Goal: Task Accomplishment & Management: Complete application form

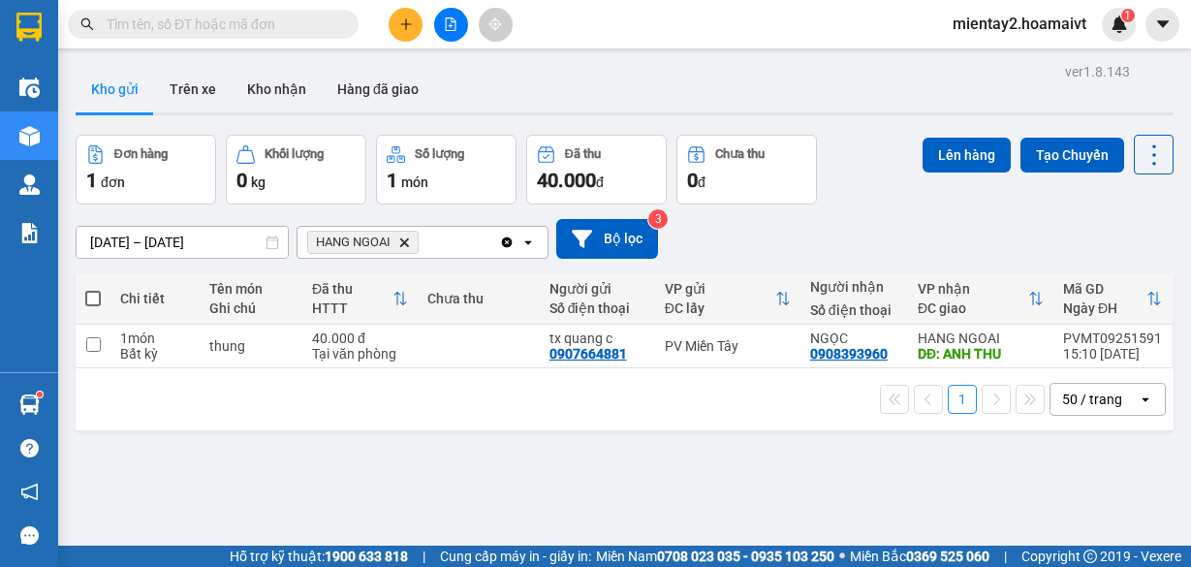
click at [403, 14] on button at bounding box center [406, 25] width 34 height 34
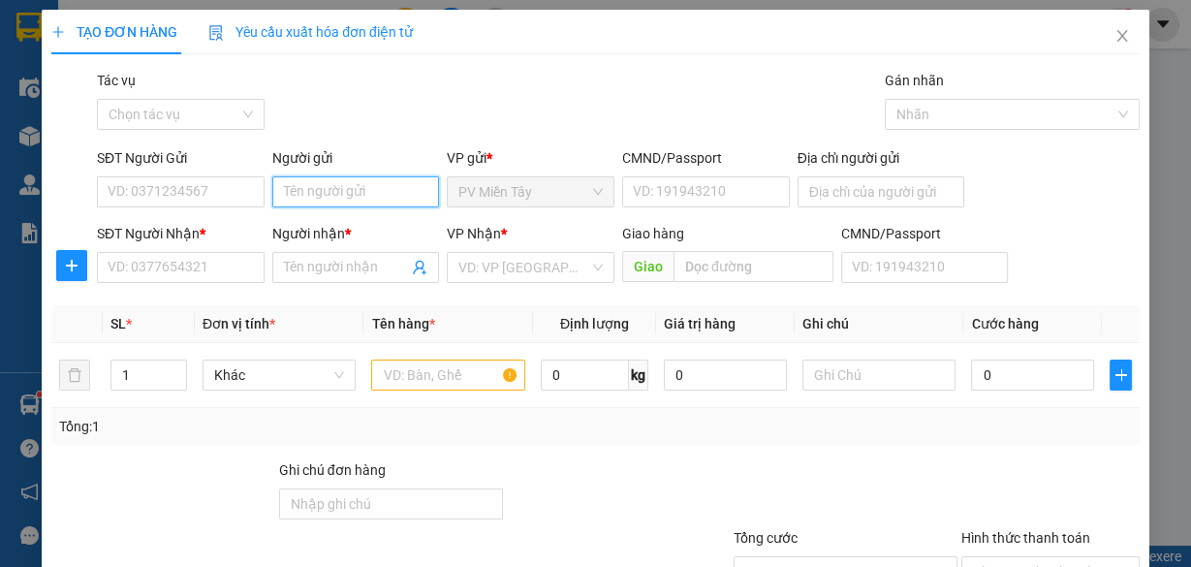
click at [311, 184] on input "Người gửi" at bounding box center [356, 191] width 168 height 31
type input "tx du"
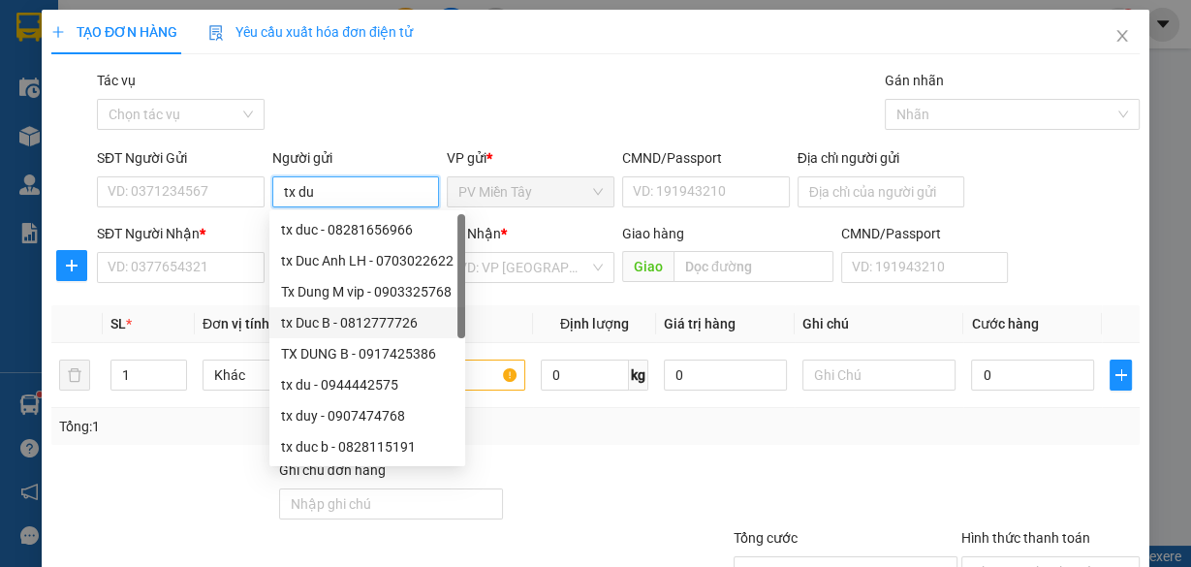
scroll to position [62, 0]
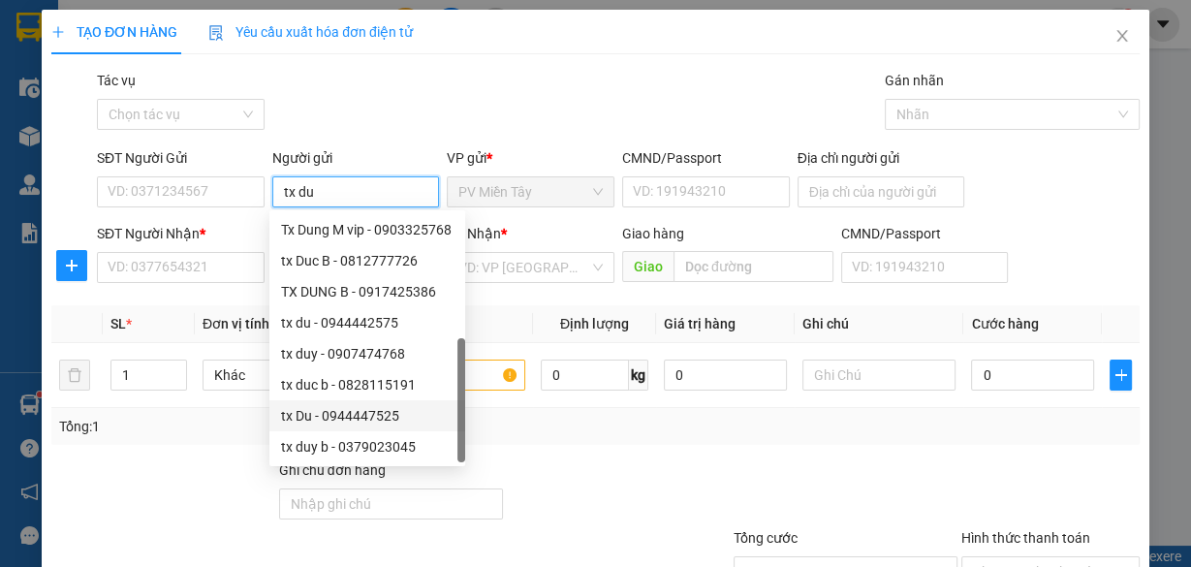
click at [337, 415] on div "tx Du - 0944447525" at bounding box center [367, 415] width 173 height 21
type input "0944447525"
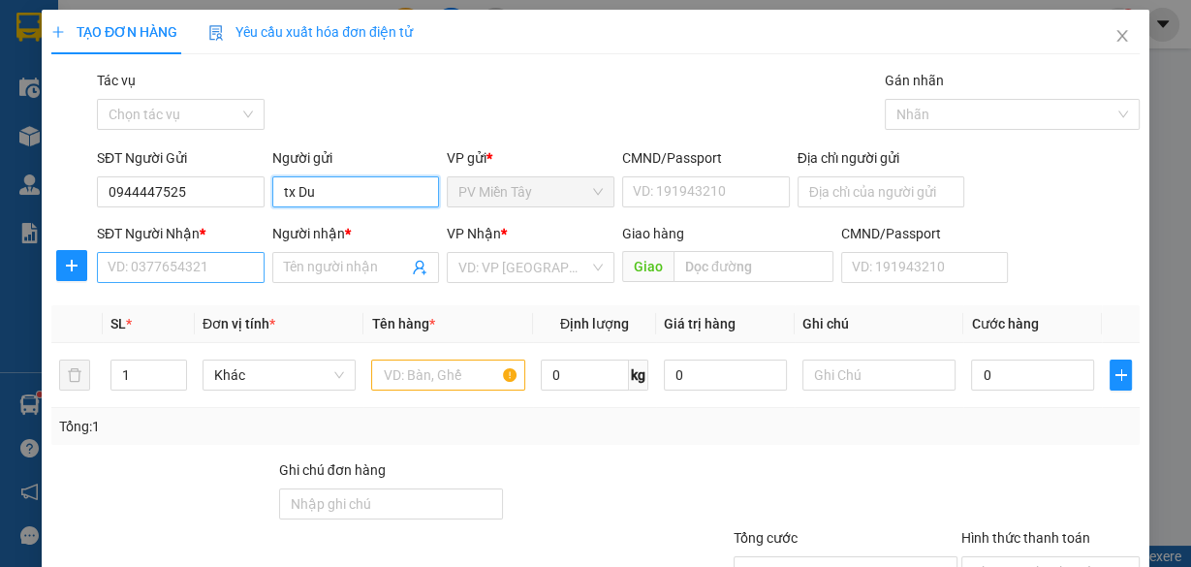
type input "tx Du"
click at [171, 271] on input "SĐT Người Nhận *" at bounding box center [181, 267] width 168 height 31
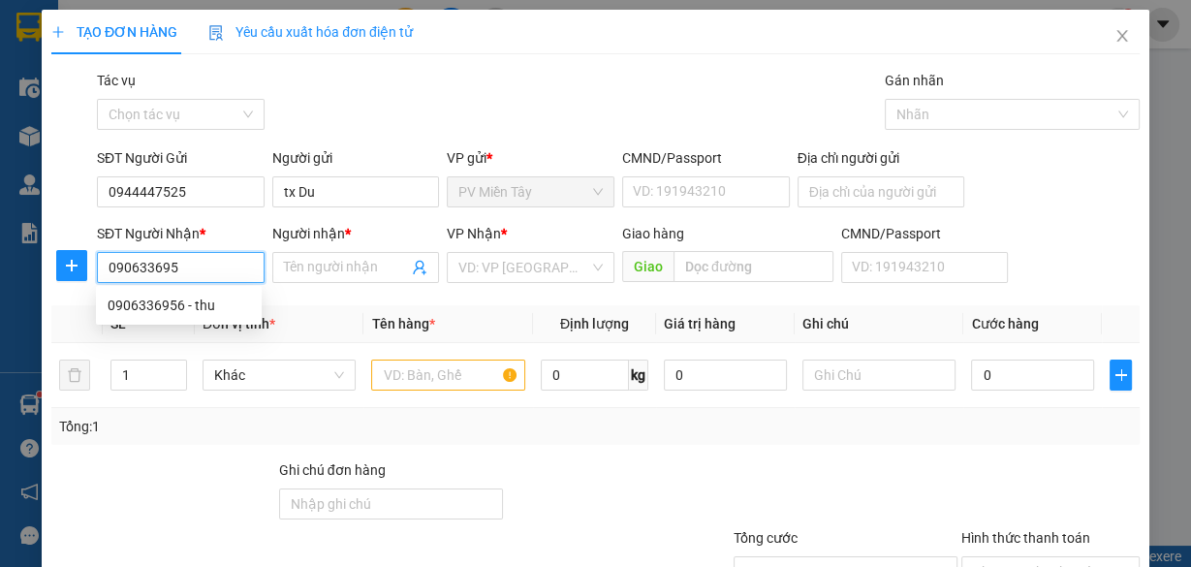
type input "0906336956"
click at [178, 304] on div "0906336956 - thu" at bounding box center [179, 305] width 142 height 21
type input "0375659840 quan binh tan"
type input "thu"
type input "Go Dau"
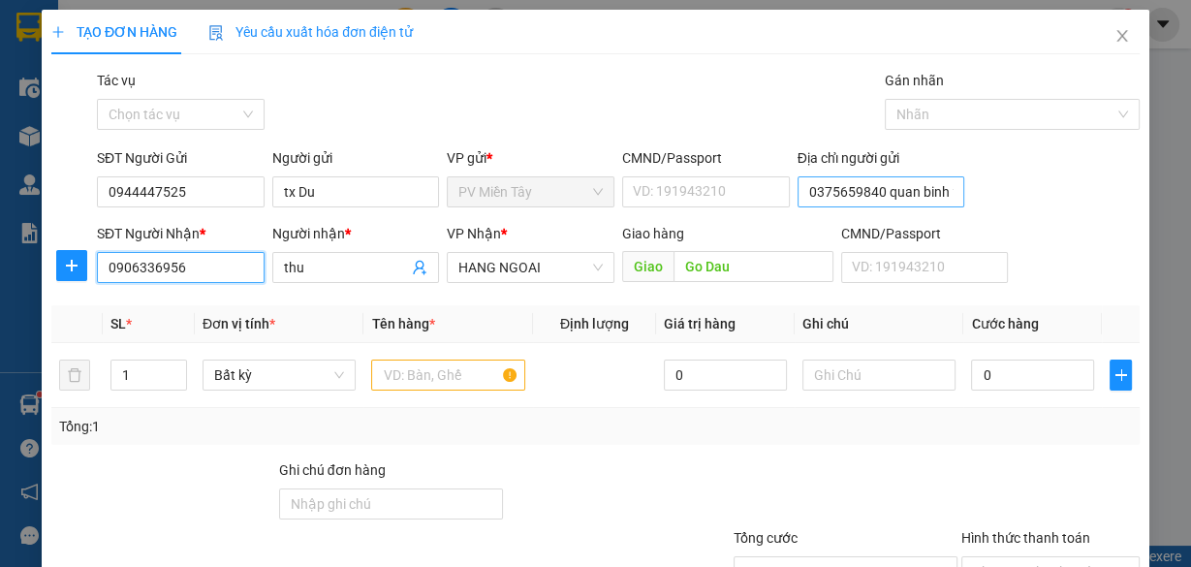
type input "0906336956"
click at [849, 185] on input "0375659840 quan binh tan" at bounding box center [882, 191] width 168 height 31
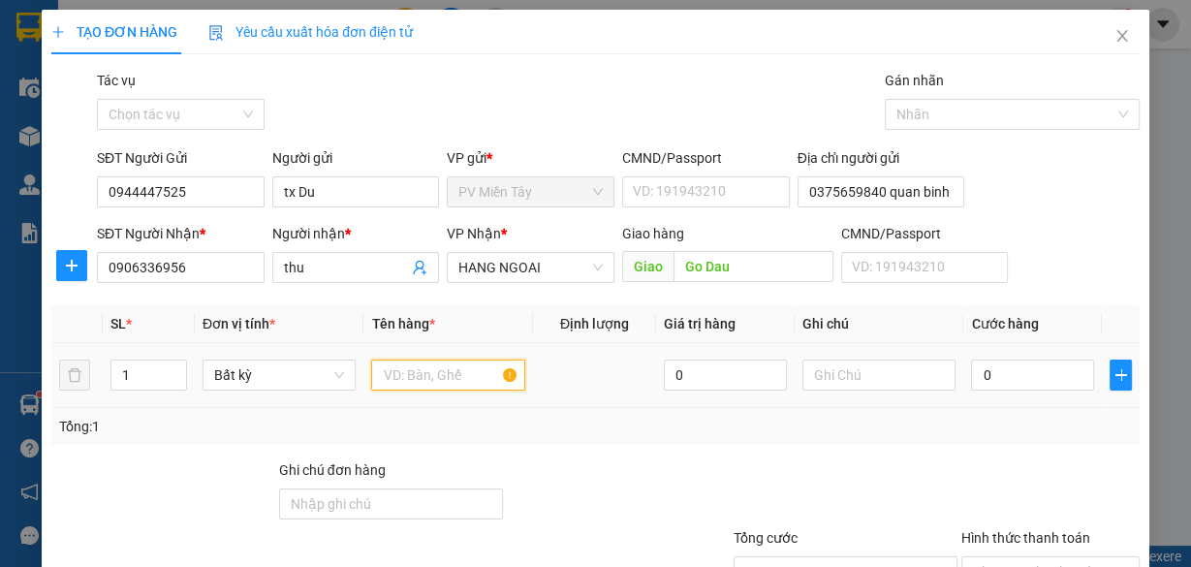
drag, startPoint x: 411, startPoint y: 387, endPoint x: 420, endPoint y: 378, distance: 12.3
click at [411, 387] on input "text" at bounding box center [448, 375] width 154 height 31
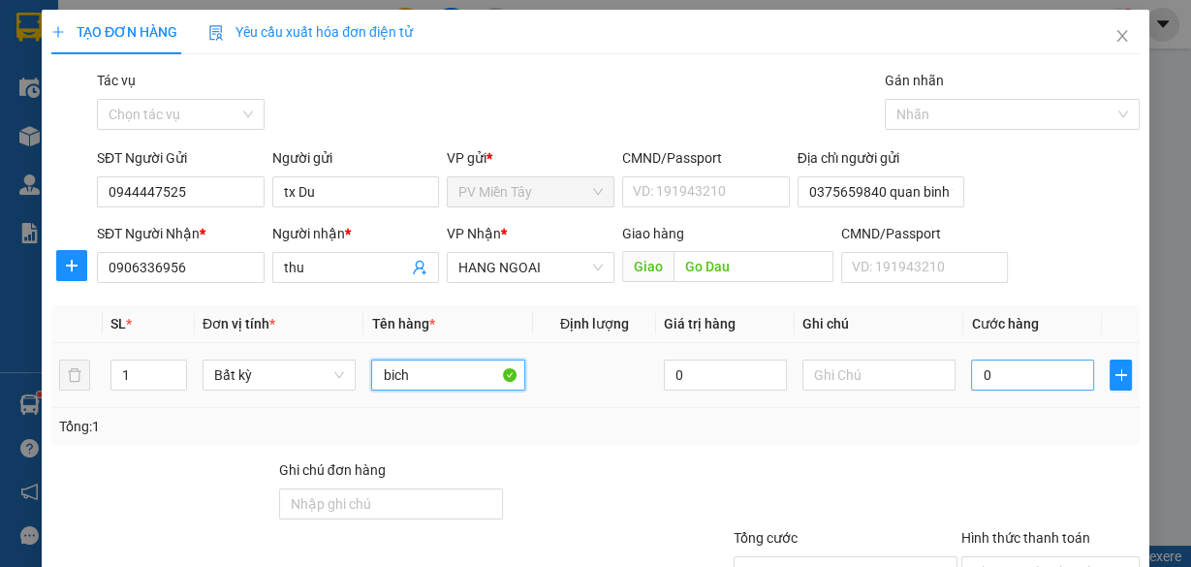
type input "bich"
click at [1035, 375] on input "0" at bounding box center [1032, 375] width 123 height 31
type input "4"
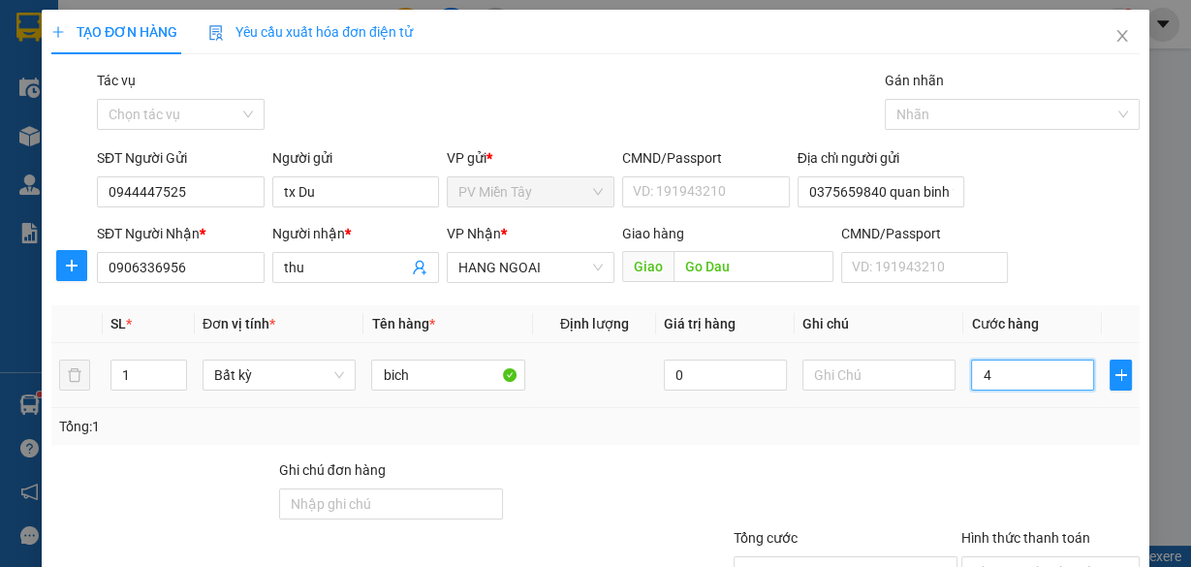
type input "40"
type input "40.000"
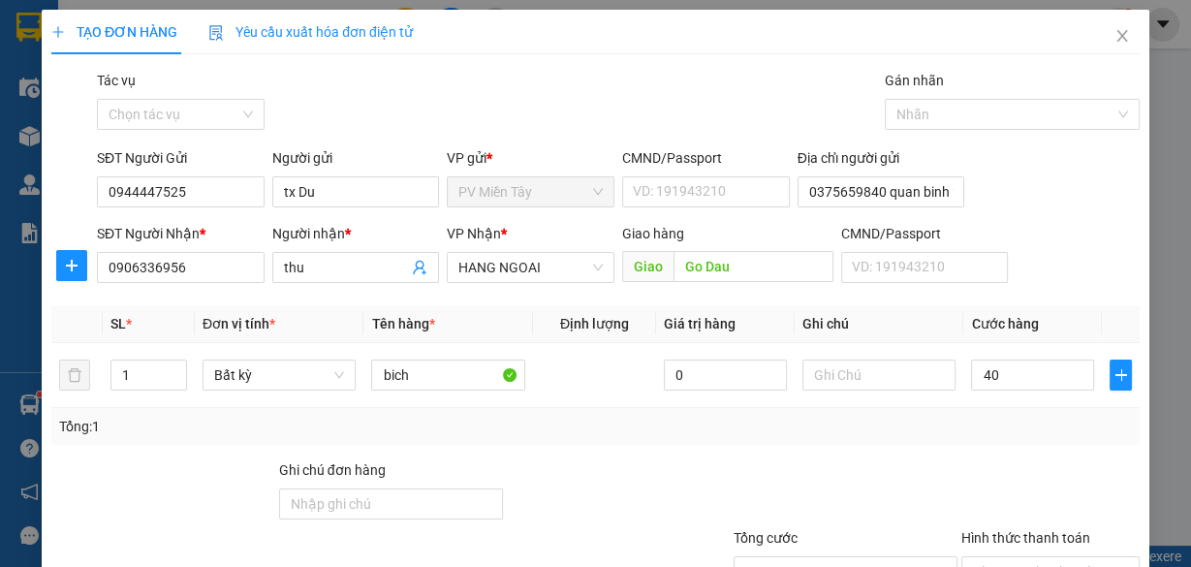
type input "40.000"
click at [1000, 438] on div "Tổng: 1" at bounding box center [595, 426] width 1089 height 37
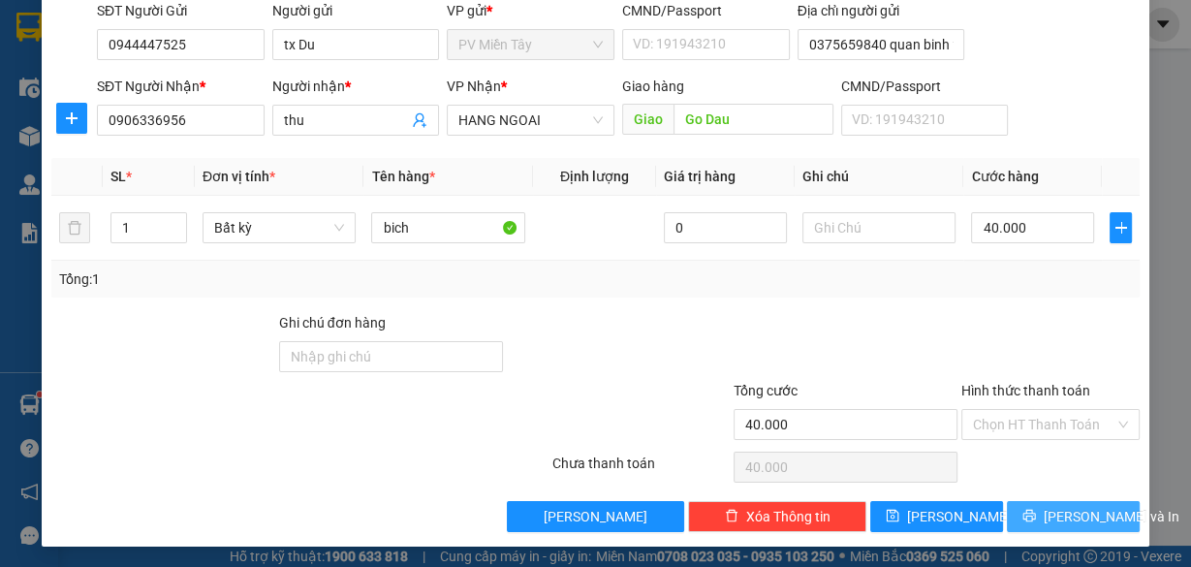
click at [1065, 517] on span "Lưu và In" at bounding box center [1112, 516] width 136 height 21
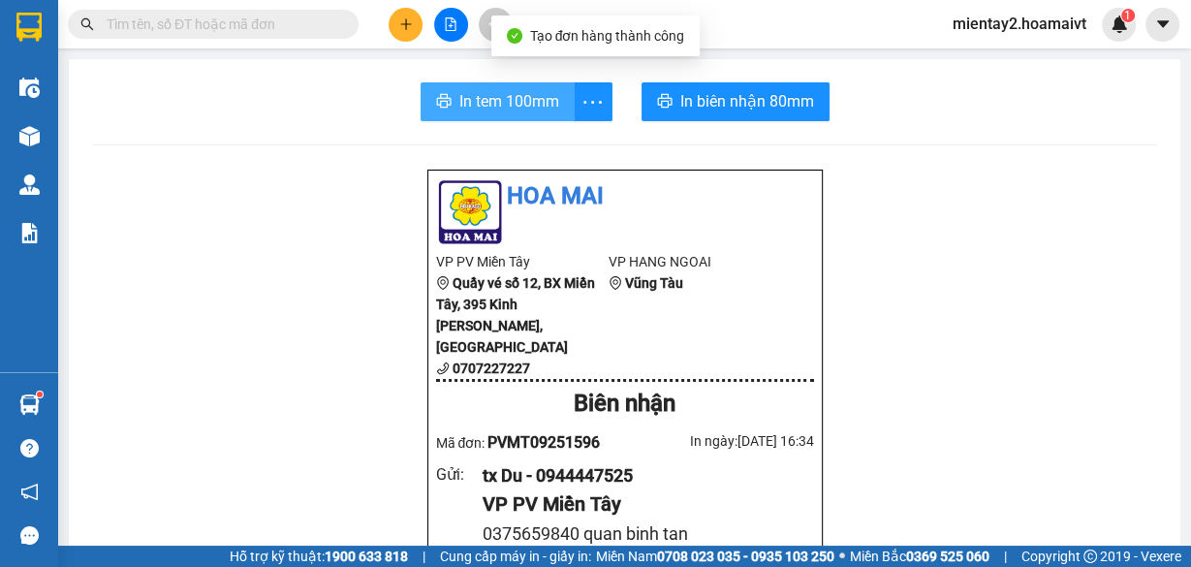
click at [493, 101] on span "In tem 100mm" at bounding box center [509, 101] width 100 height 24
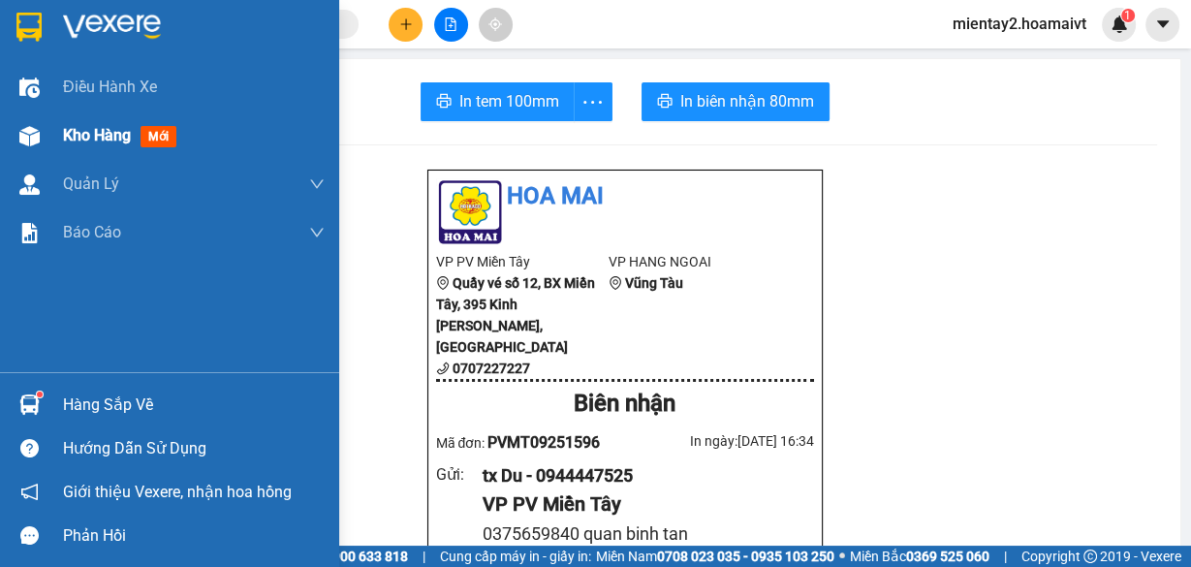
click at [106, 133] on span "Kho hàng" at bounding box center [97, 135] width 68 height 18
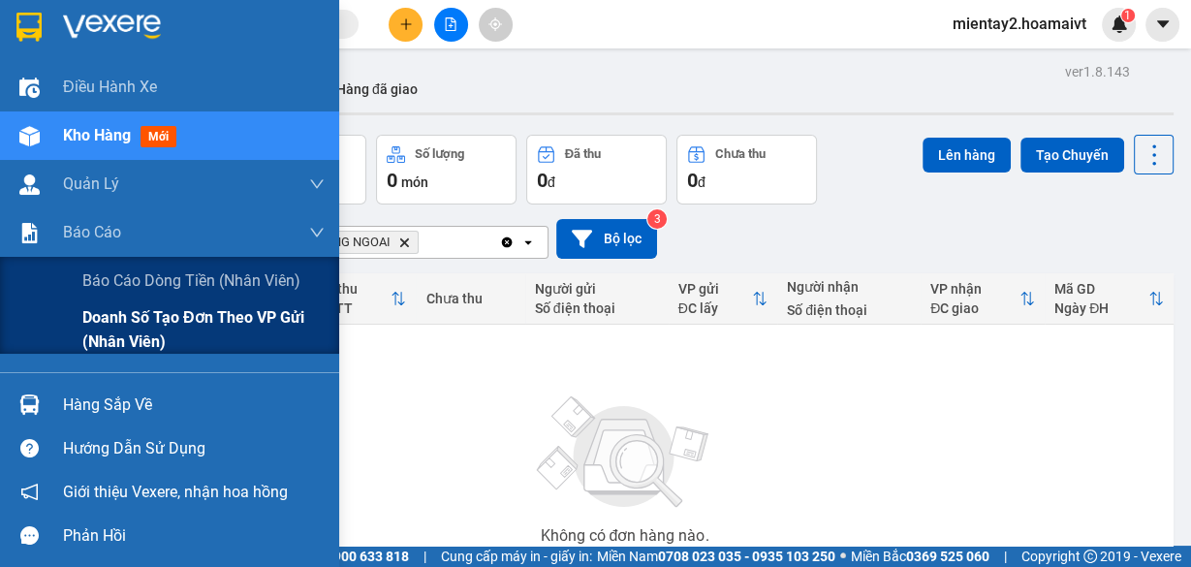
click at [127, 330] on span "Doanh số tạo đơn theo VP gửi (nhân viên)" at bounding box center [203, 329] width 242 height 48
